Goal: Check status

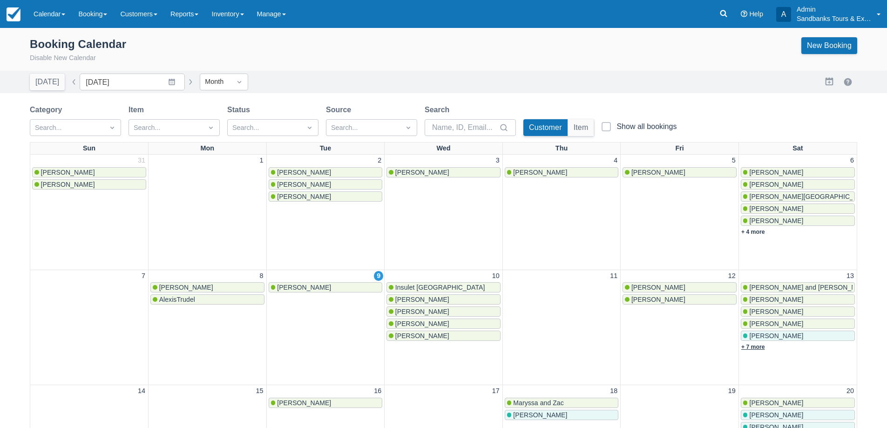
click at [757, 346] on link "+ 7 more" at bounding box center [753, 347] width 24 height 7
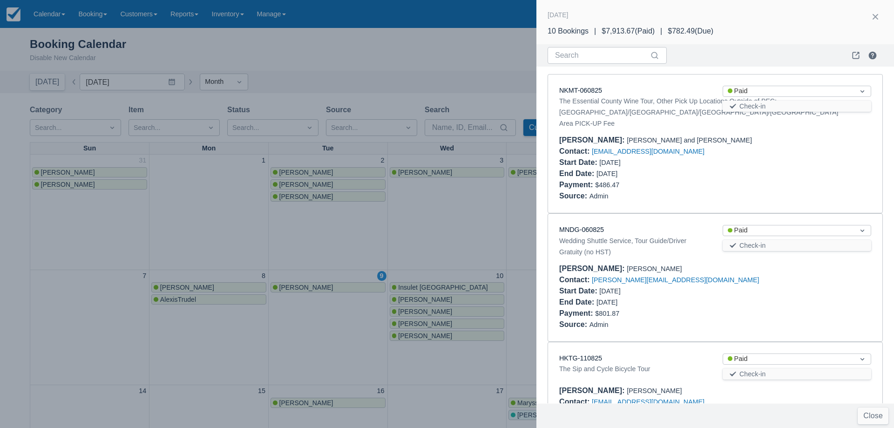
click at [456, 197] on div at bounding box center [447, 214] width 894 height 428
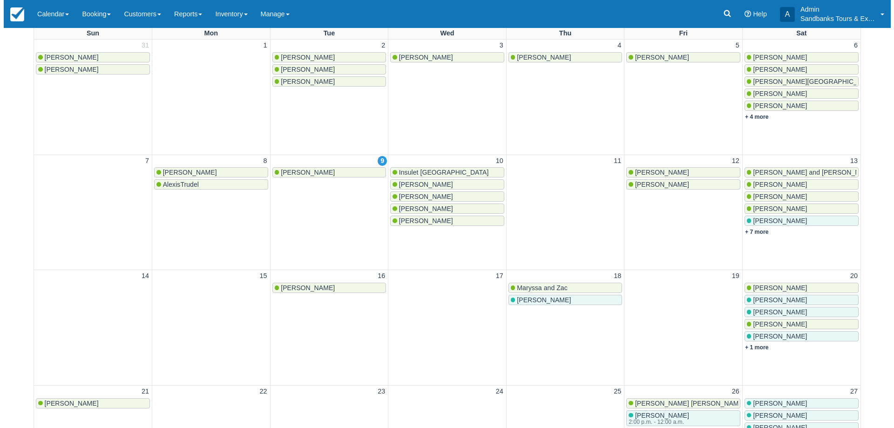
scroll to position [140, 0]
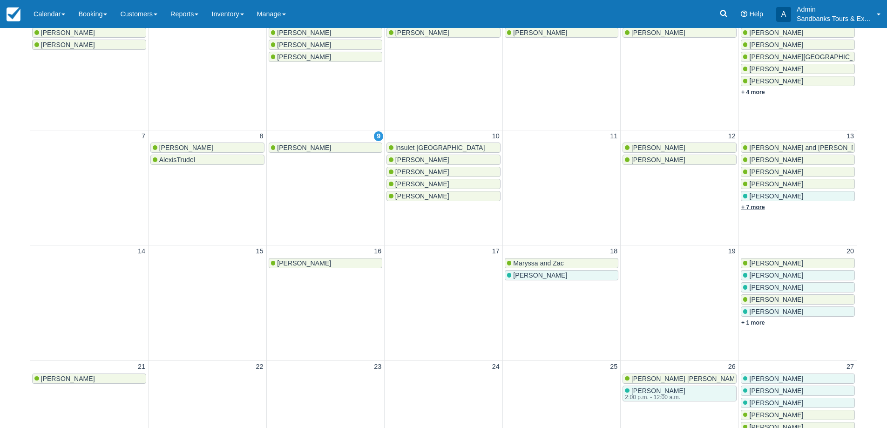
click at [751, 207] on link "+ 7 more" at bounding box center [753, 207] width 24 height 7
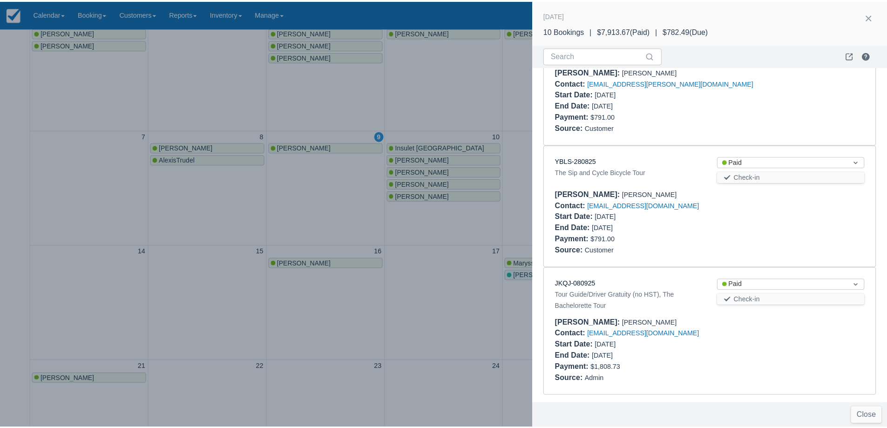
scroll to position [948, 0]
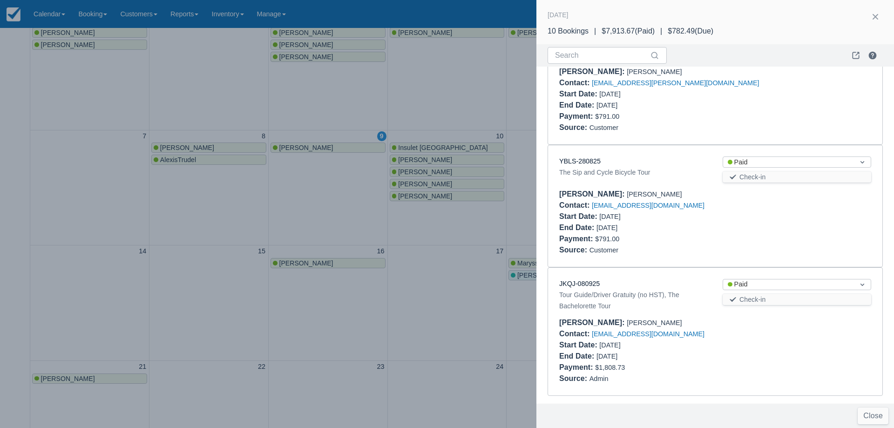
click at [446, 267] on div at bounding box center [447, 214] width 894 height 428
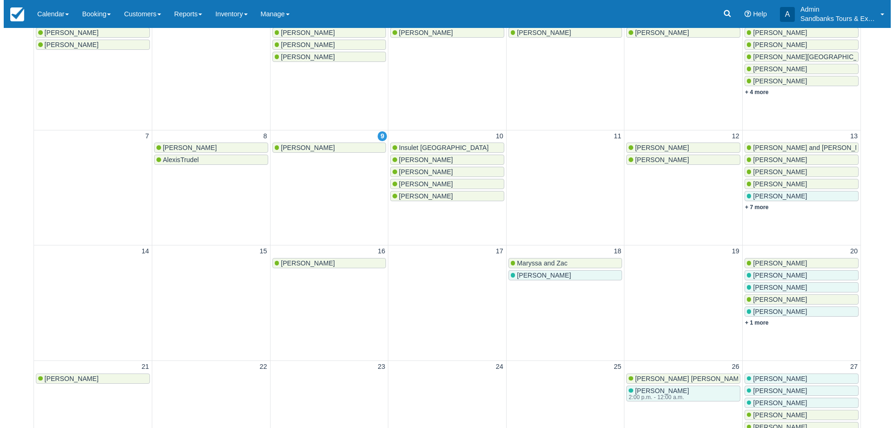
scroll to position [0, 0]
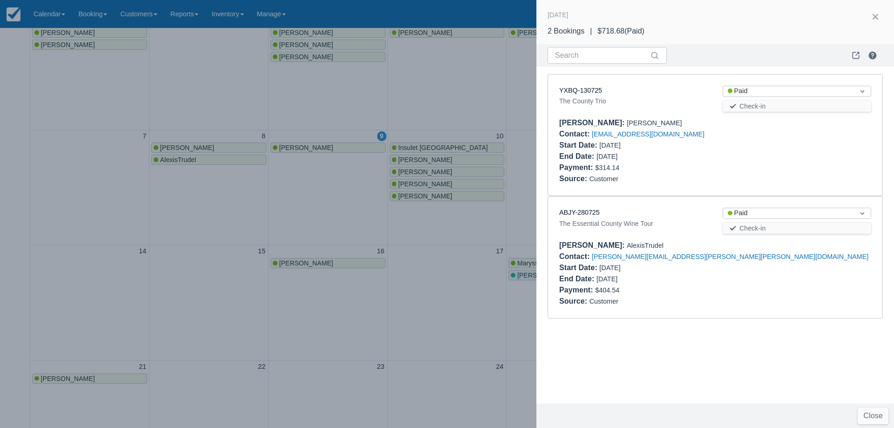
click at [415, 103] on div at bounding box center [447, 214] width 894 height 428
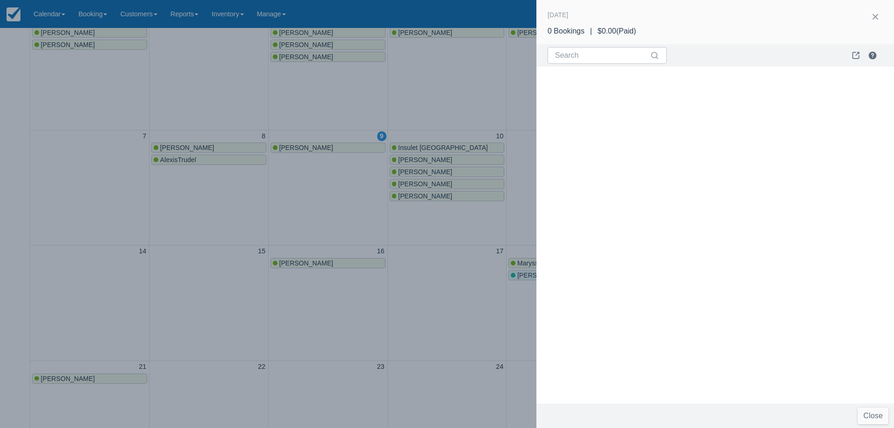
click at [381, 234] on div at bounding box center [447, 214] width 894 height 428
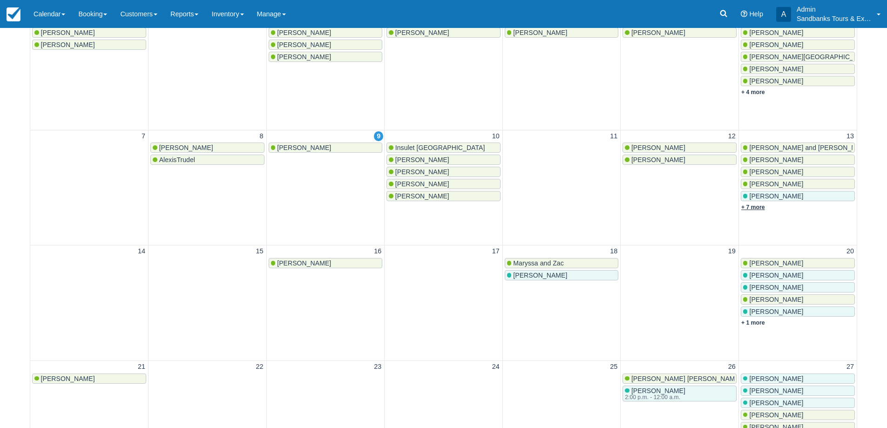
click at [753, 206] on link "+ 7 more" at bounding box center [753, 207] width 24 height 7
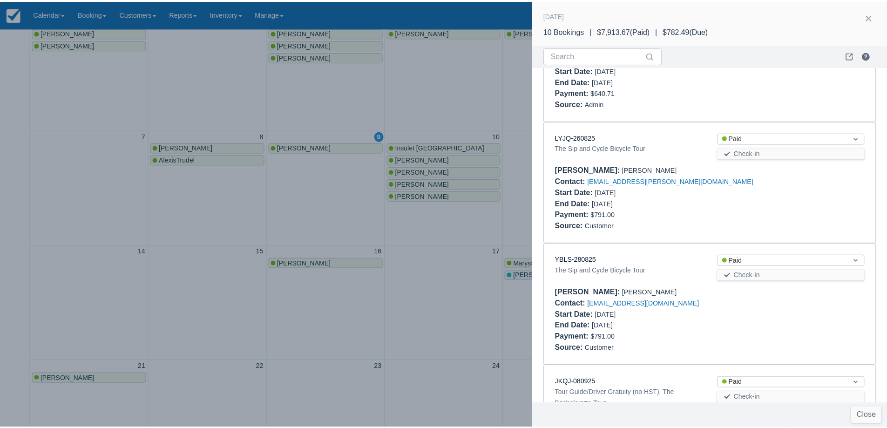
scroll to position [932, 0]
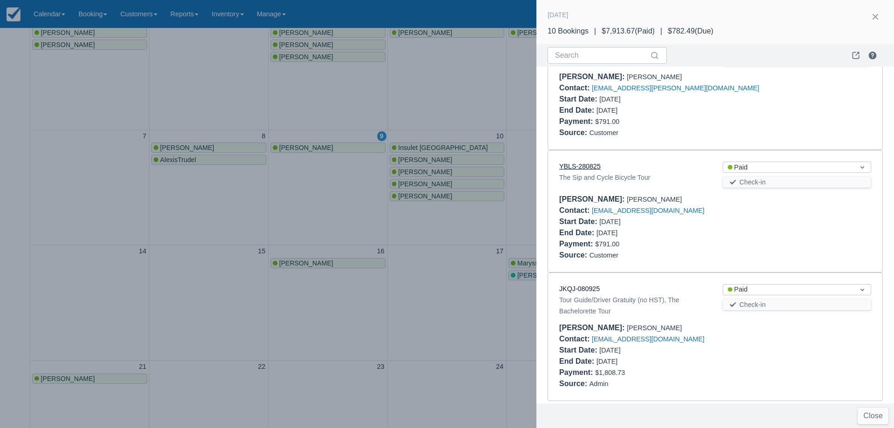
click at [587, 170] on link "YBLS-280825" at bounding box center [579, 166] width 41 height 7
click at [347, 98] on div at bounding box center [447, 214] width 894 height 428
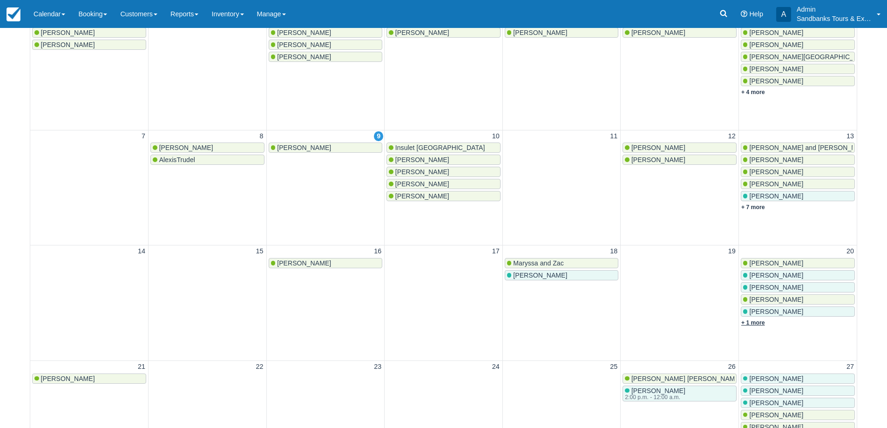
click at [762, 320] on link "+ 1 more" at bounding box center [753, 323] width 24 height 7
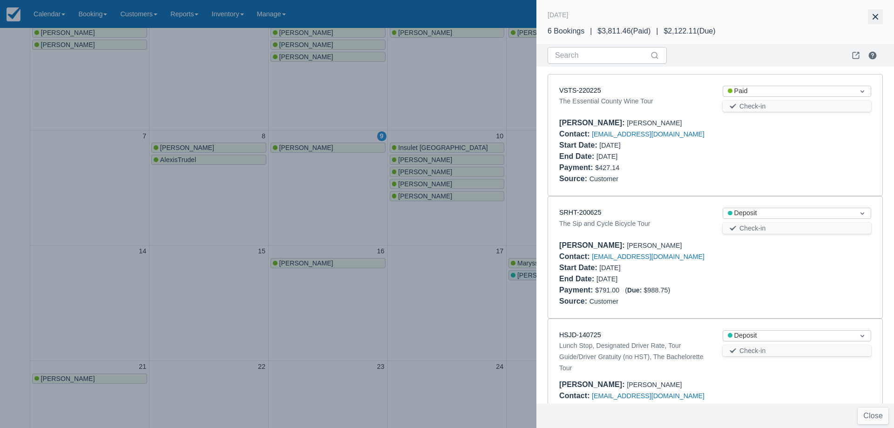
click at [874, 16] on button "button" at bounding box center [875, 16] width 15 height 15
